Goal: Task Accomplishment & Management: Complete application form

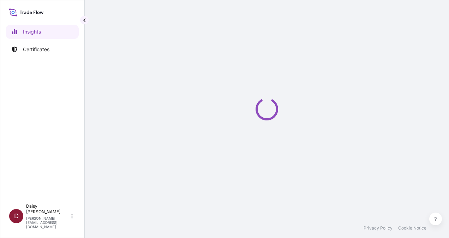
select select "2025"
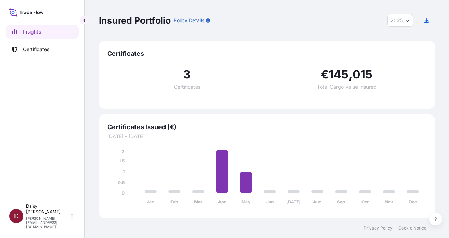
click at [42, 171] on div "Insights Certificates" at bounding box center [42, 109] width 73 height 182
click at [40, 49] on p "Certificates" at bounding box center [36, 49] width 26 height 7
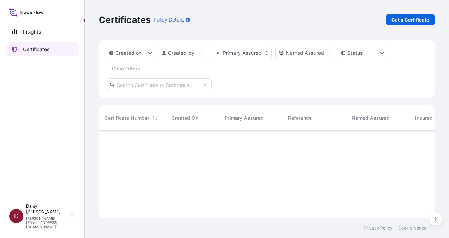
scroll to position [86, 330]
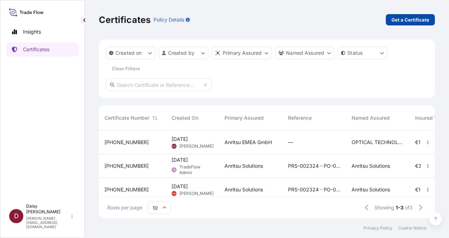
click at [416, 16] on p "Get a Certificate" at bounding box center [411, 19] width 38 height 7
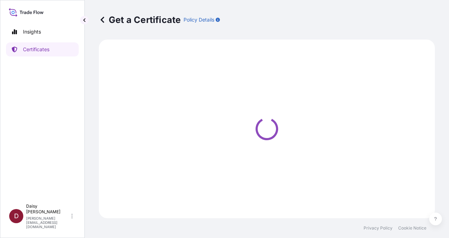
select select "Ocean Vessel"
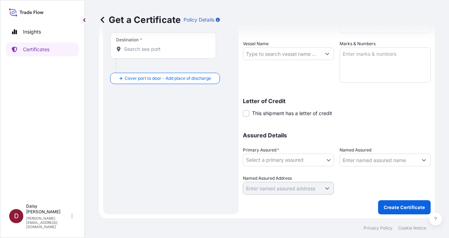
scroll to position [61, 0]
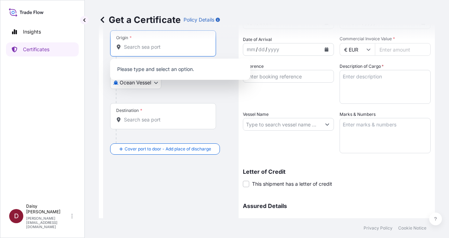
click at [138, 49] on input "Origin *" at bounding box center [165, 46] width 83 height 7
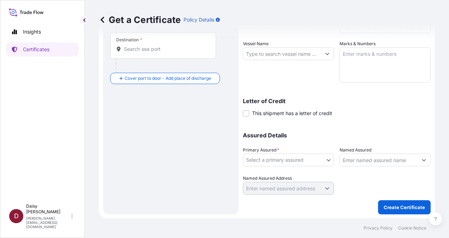
scroll to position [132, 0]
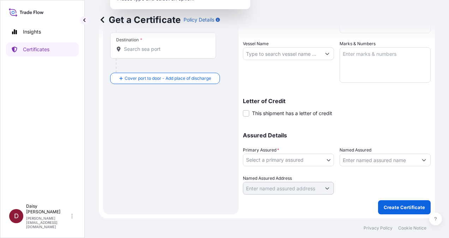
click at [422, 160] on icon "Show suggestions" at bounding box center [424, 160] width 4 height 2
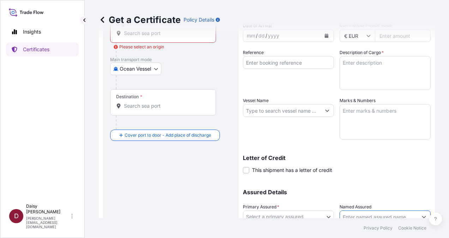
scroll to position [26, 0]
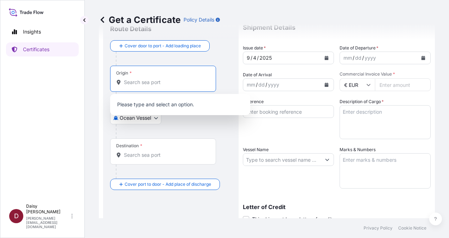
click at [143, 80] on input "Origin * Please select an origin" at bounding box center [165, 82] width 83 height 7
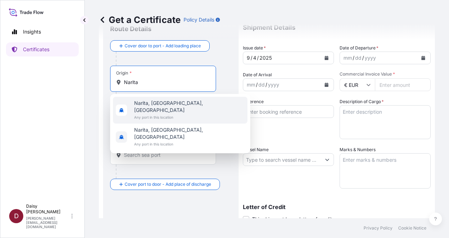
click at [180, 104] on span "Narita, Chiba, Japan" at bounding box center [189, 107] width 111 height 14
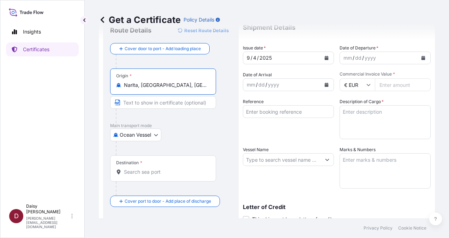
type input "Narita, Chiba, Japan"
click at [141, 135] on body "2 options available. Insights Certificates D Daisy Castro daisyann.castro@anrit…" at bounding box center [224, 119] width 449 height 238
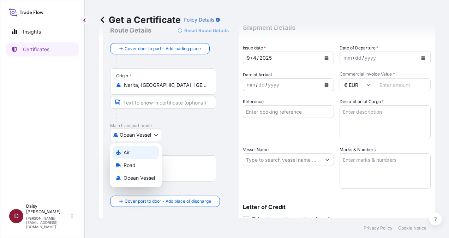
click at [143, 153] on div "Air" at bounding box center [136, 152] width 46 height 13
select select "Air"
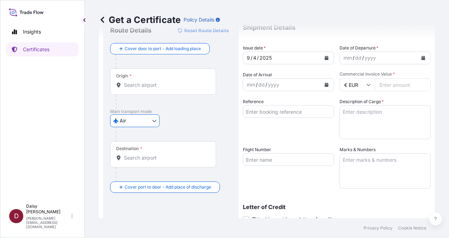
click at [138, 154] on input "Destination *" at bounding box center [165, 157] width 83 height 7
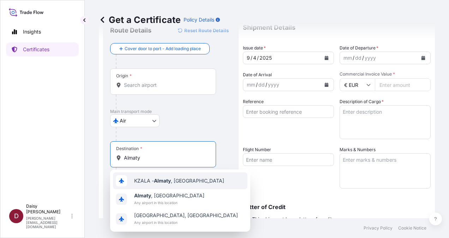
click at [181, 182] on span "KZALA - Almaty , Kazakhstan" at bounding box center [179, 180] width 90 height 7
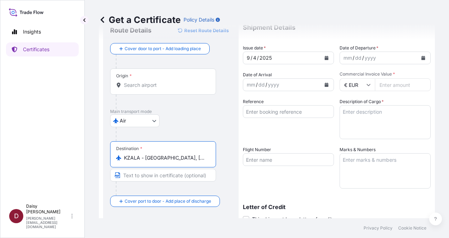
type input "KZALA - Almaty, Kazakhstan"
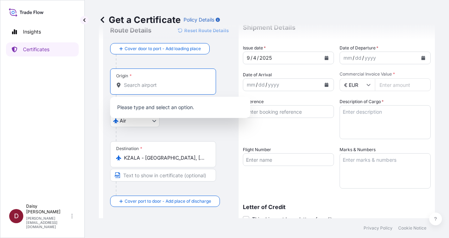
click at [146, 85] on input "Origin *" at bounding box center [165, 85] width 83 height 7
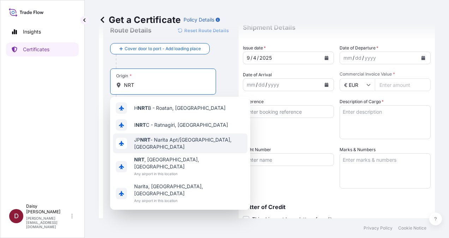
click at [162, 143] on span "JP NRT - Narita Apt/Tokyo, Japan" at bounding box center [189, 143] width 111 height 14
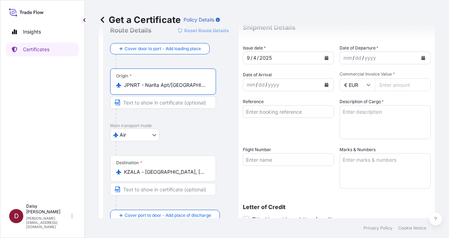
drag, startPoint x: 125, startPoint y: 84, endPoint x: 200, endPoint y: 84, distance: 75.2
click at [200, 84] on input "JPNRT - Narita Apt/Tokyo, Japan" at bounding box center [165, 85] width 83 height 7
drag, startPoint x: 125, startPoint y: 85, endPoint x: 195, endPoint y: 84, distance: 70.3
click at [203, 85] on input "JPNRT - Narita Apt/Tokyo, Japan" at bounding box center [165, 85] width 83 height 7
type input "JPNRT - Narita Apt/Tokyo, Japan"
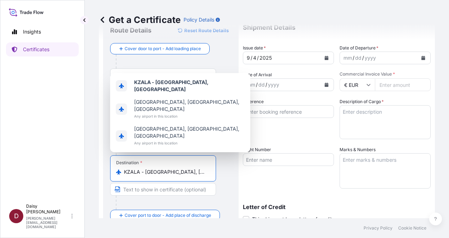
drag, startPoint x: 124, startPoint y: 170, endPoint x: 190, endPoint y: 170, distance: 66.7
click at [190, 170] on input "KZALA - Almaty, Kazakhstan" at bounding box center [165, 171] width 83 height 7
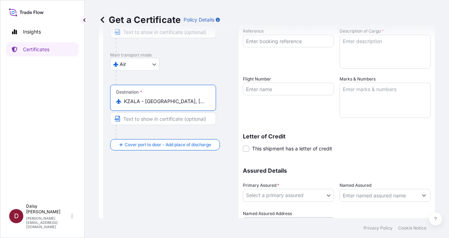
scroll to position [132, 0]
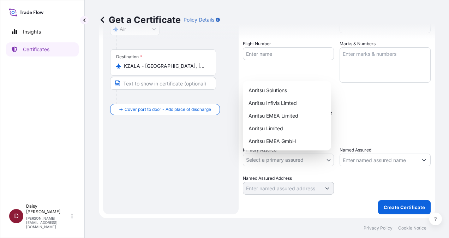
click at [301, 159] on body "Insights Certificates D Daisy Castro daisyann.castro@anritsu.com Get a Certific…" at bounding box center [224, 119] width 449 height 238
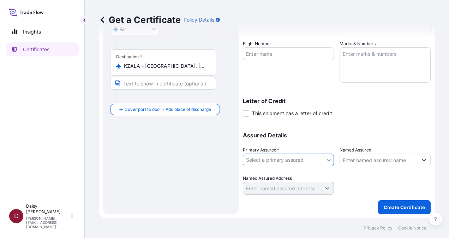
click at [422, 160] on icon "Show suggestions" at bounding box center [424, 160] width 4 height 2
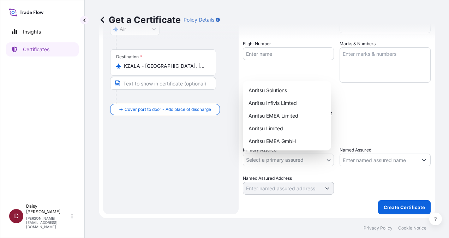
click at [300, 159] on body "2 options available. Insights Certificates D Daisy Castro daisyann.castro@anrit…" at bounding box center [224, 119] width 449 height 238
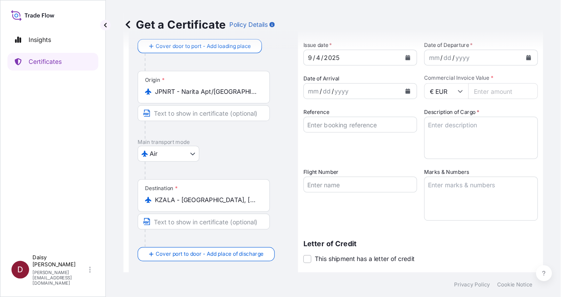
scroll to position [0, 0]
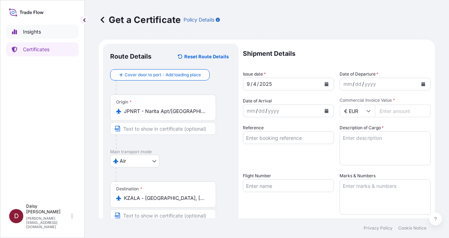
click at [39, 33] on p "Insights" at bounding box center [32, 31] width 18 height 7
select select "2025"
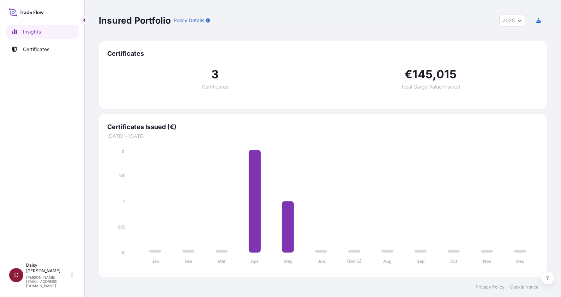
click at [351, 11] on div "Insured Portfolio Policy Details 2025 2025 2024 2023 2022" at bounding box center [323, 20] width 448 height 41
click at [25, 46] on p "Certificates" at bounding box center [36, 49] width 26 height 7
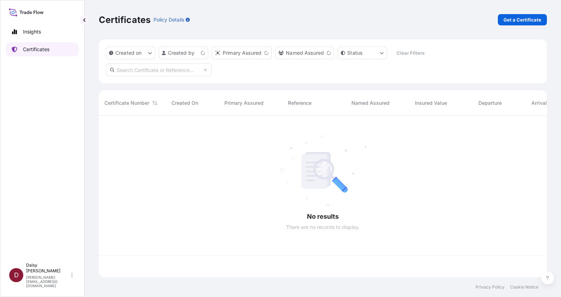
scroll to position [159, 441]
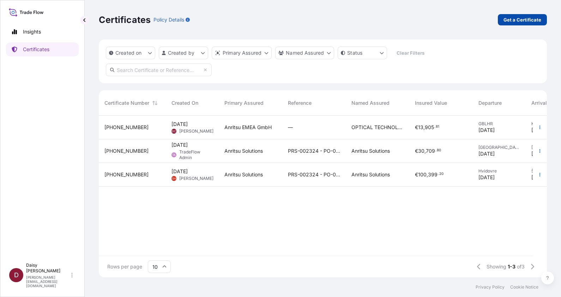
click at [449, 19] on p "Get a Certificate" at bounding box center [523, 19] width 38 height 7
select select "Ocean Vessel"
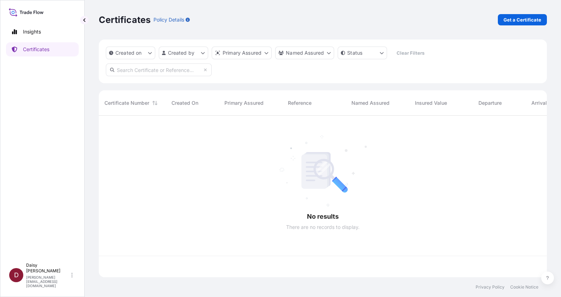
scroll to position [159, 441]
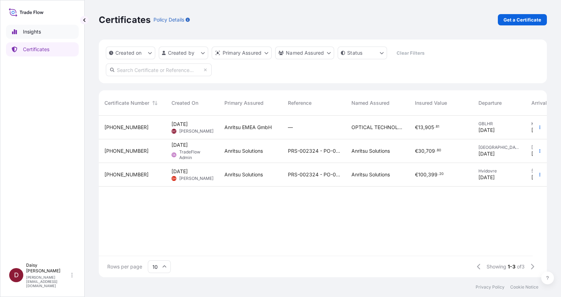
click at [26, 31] on p "Insights" at bounding box center [32, 31] width 18 height 7
select select "2025"
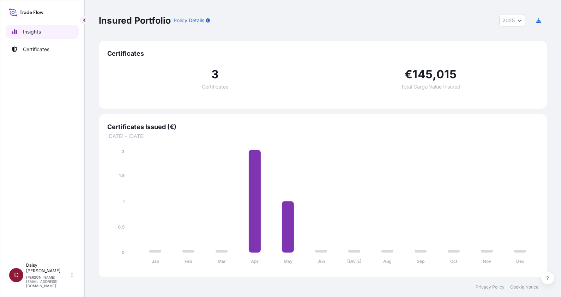
click at [41, 30] on p "Insights" at bounding box center [32, 31] width 18 height 7
click at [39, 51] on p "Certificates" at bounding box center [36, 49] width 26 height 7
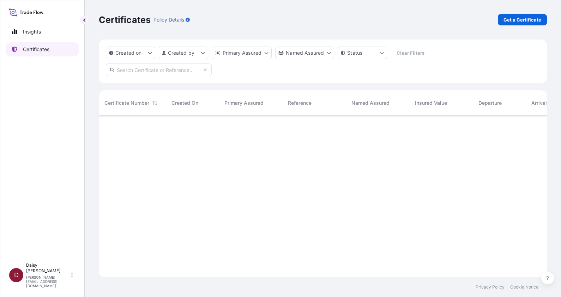
scroll to position [159, 441]
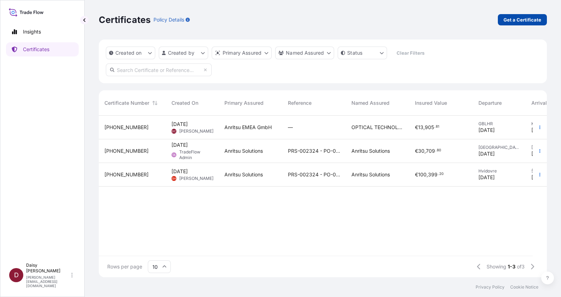
click at [449, 20] on p "Get a Certificate" at bounding box center [523, 19] width 38 height 7
select select "Ocean Vessel"
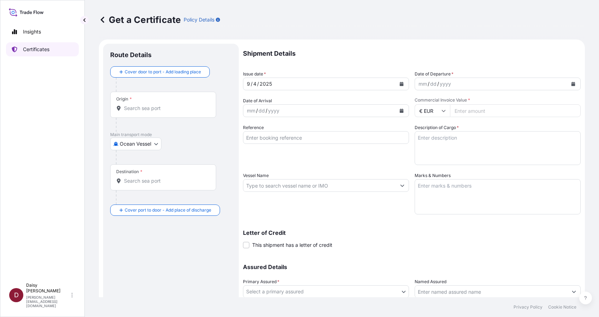
click at [36, 50] on p "Certificates" at bounding box center [36, 49] width 26 height 7
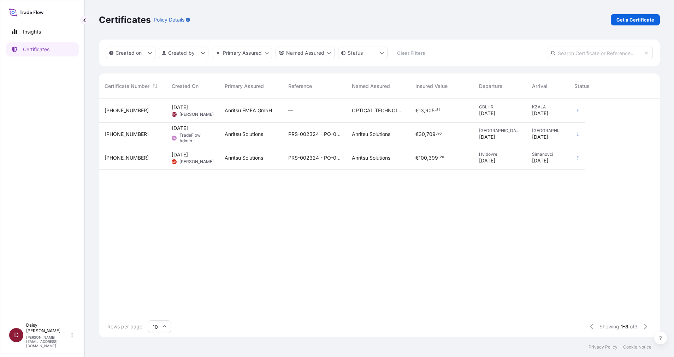
scroll to position [234, 553]
click at [449, 238] on icon at bounding box center [660, 338] width 3 height 4
click at [416, 238] on div "31458-1-1 May 20, 2025 DC Daisy Castro Anritsu EMEA GmbH — OPTICAL TECHNOLOGIES…" at bounding box center [379, 207] width 561 height 217
click at [449, 112] on button "button" at bounding box center [648, 110] width 11 height 11
select select "Ocean Vessel"
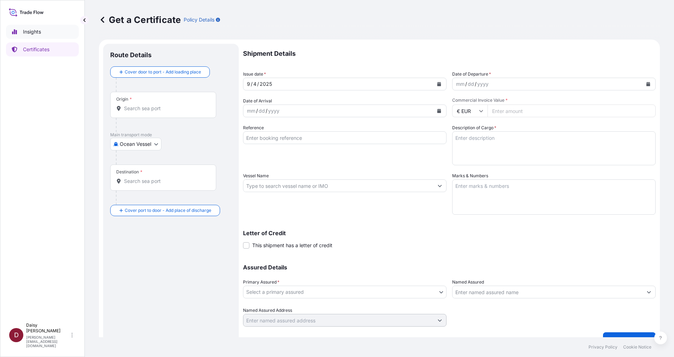
click at [25, 36] on link "Insights" at bounding box center [42, 32] width 73 height 14
select select "2025"
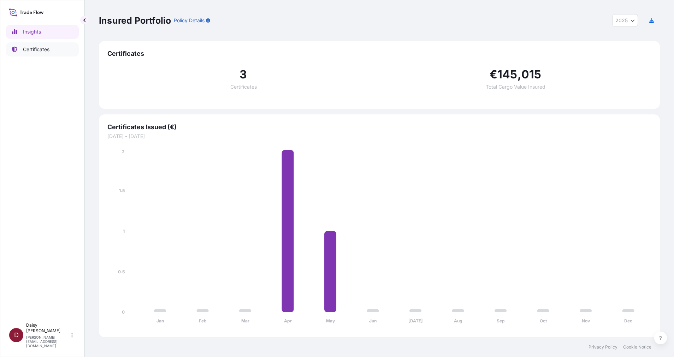
click at [36, 53] on link "Certificates" at bounding box center [42, 49] width 73 height 14
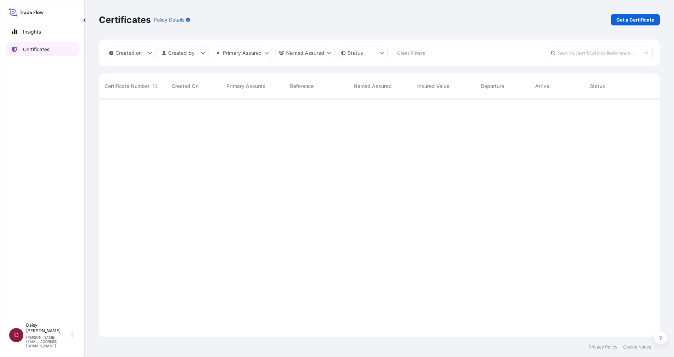
scroll to position [234, 553]
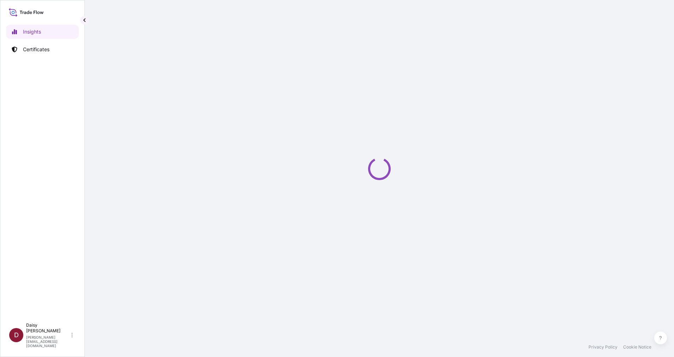
select select "2025"
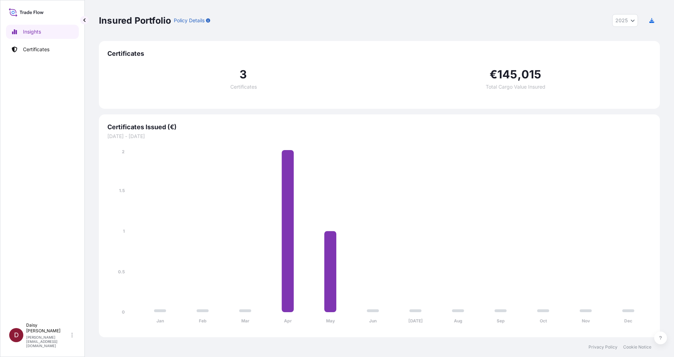
click at [662, 8] on div "Insured Portfolio Policy Details 2025 2025 2024 2023 2022 Certificates 3 Certif…" at bounding box center [379, 168] width 589 height 337
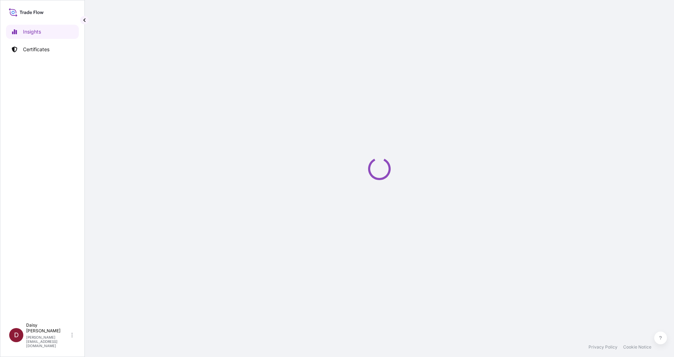
select select "2025"
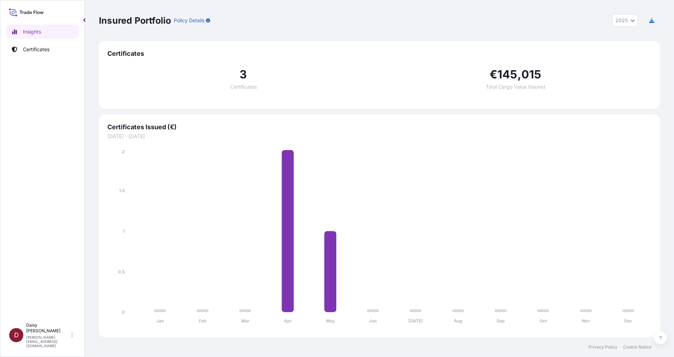
click at [668, 63] on div "Insured Portfolio Policy Details 2025 2025 2024 2023 2022 Certificates 3 Certif…" at bounding box center [379, 168] width 589 height 337
click at [63, 46] on link "Certificates" at bounding box center [42, 49] width 73 height 14
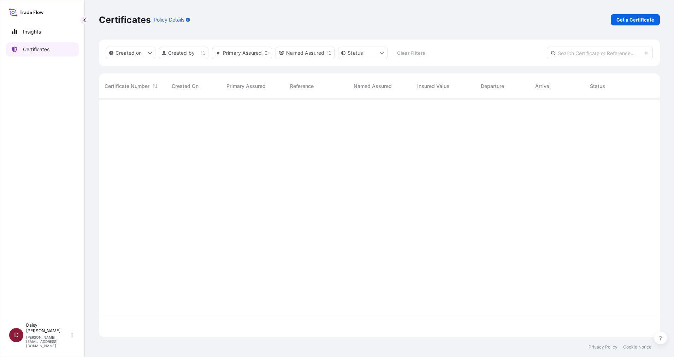
scroll to position [234, 553]
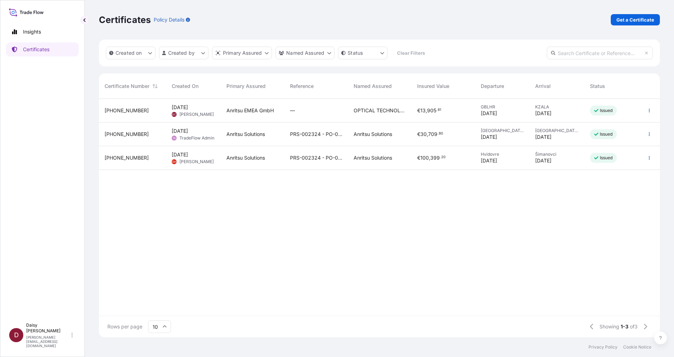
drag, startPoint x: 186, startPoint y: 3, endPoint x: 309, endPoint y: 8, distance: 122.9
click at [309, 8] on div "Certificates Policy Details Get a Certificate" at bounding box center [379, 20] width 561 height 40
